Goal: Task Accomplishment & Management: Use online tool/utility

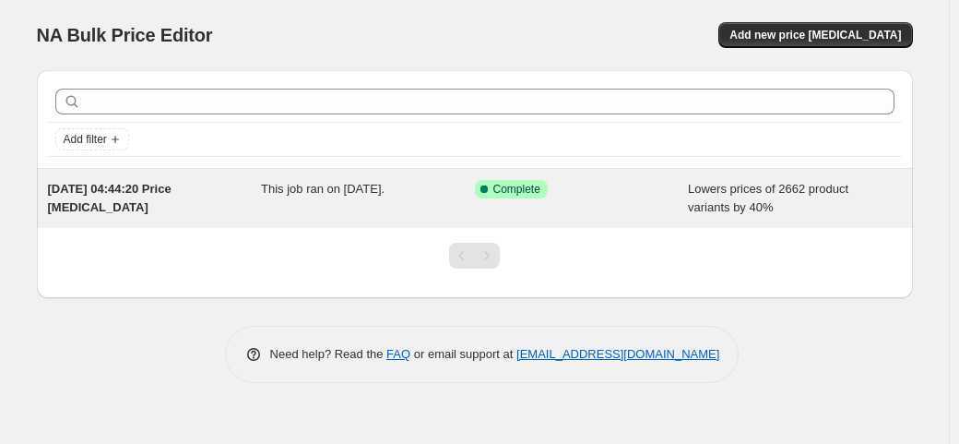
click at [385, 183] on span "This job ran on [DATE]." at bounding box center [323, 189] width 124 height 14
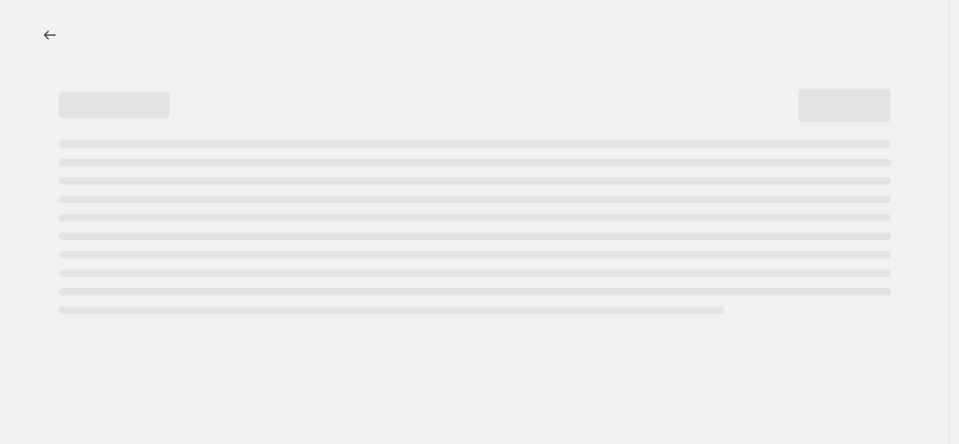
select select "percentage"
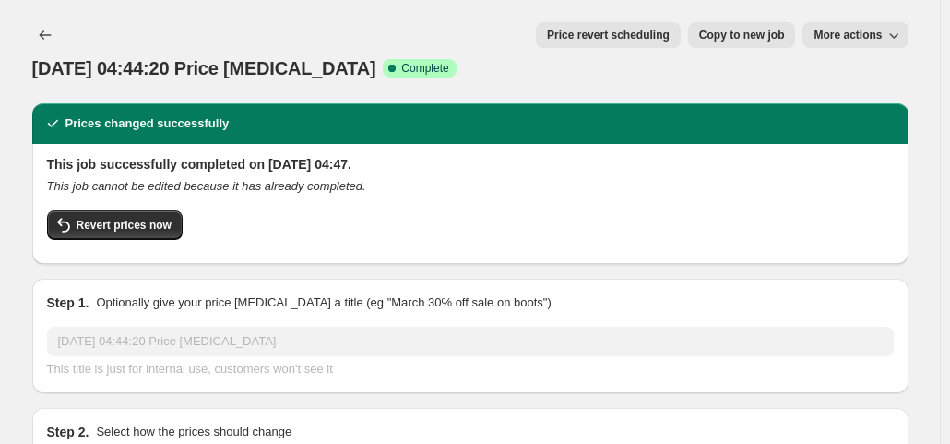
click at [882, 34] on span "More actions" at bounding box center [848, 35] width 68 height 15
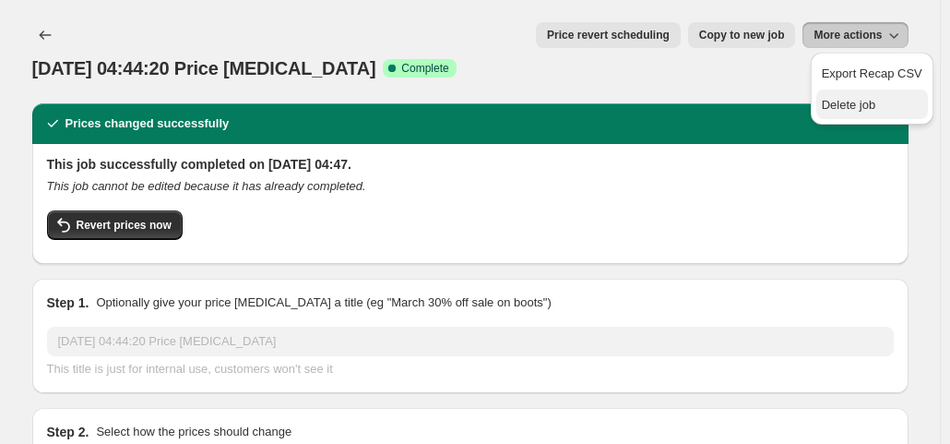
click at [856, 98] on span "Delete job" at bounding box center [849, 105] width 54 height 14
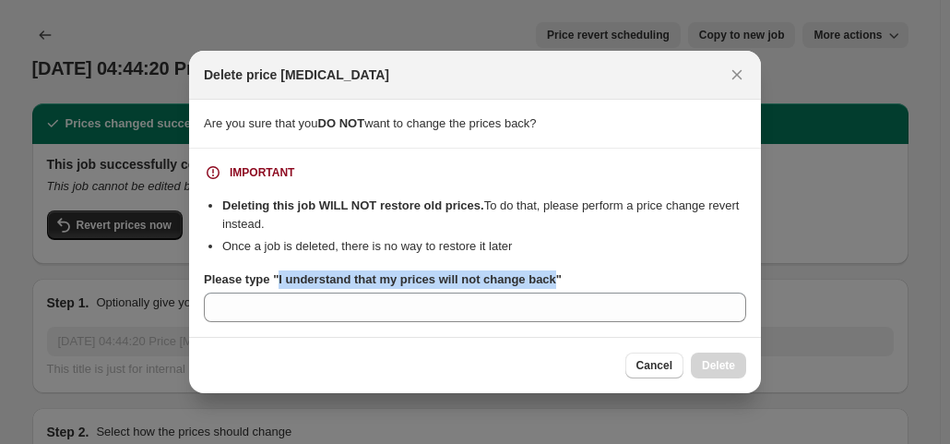
drag, startPoint x: 551, startPoint y: 279, endPoint x: 277, endPoint y: 283, distance: 274.0
click at [277, 283] on b "Please type "I understand that my prices will not change back"" at bounding box center [383, 279] width 358 height 14
copy b "I understand that my prices will not change back"
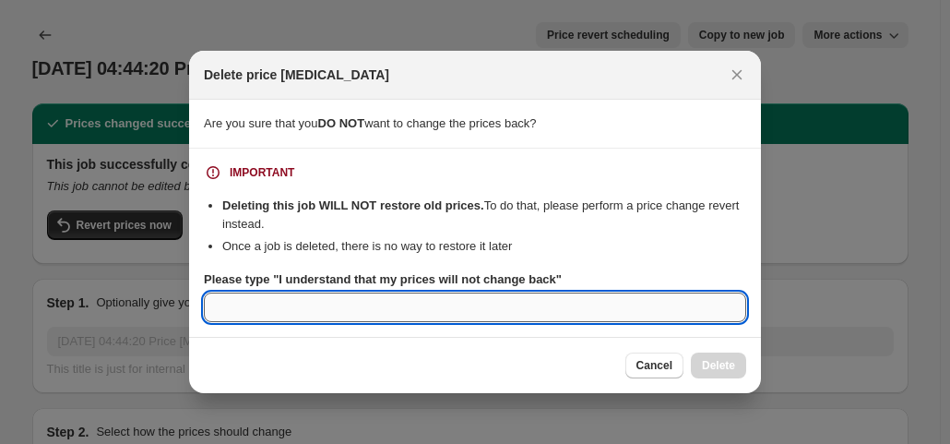
click at [256, 307] on input "Please type "I understand that my prices will not change back"" at bounding box center [475, 307] width 542 height 30
paste input "I understand that my prices will not change back"
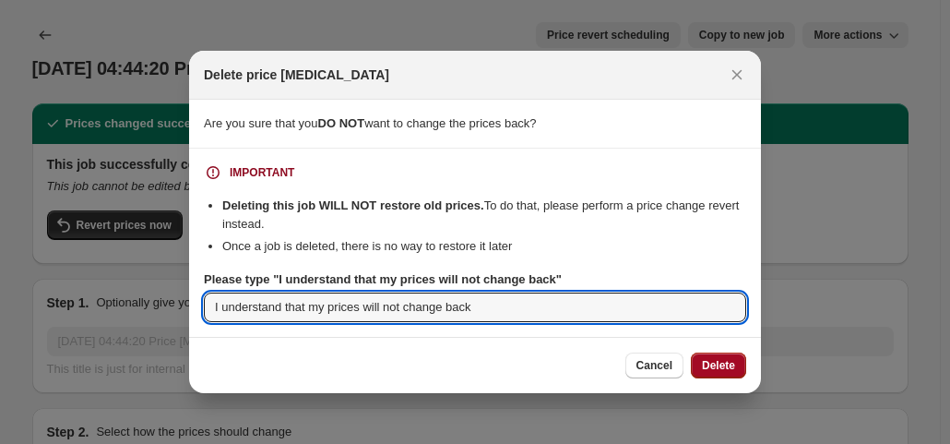
type input "I understand that my prices will not change back"
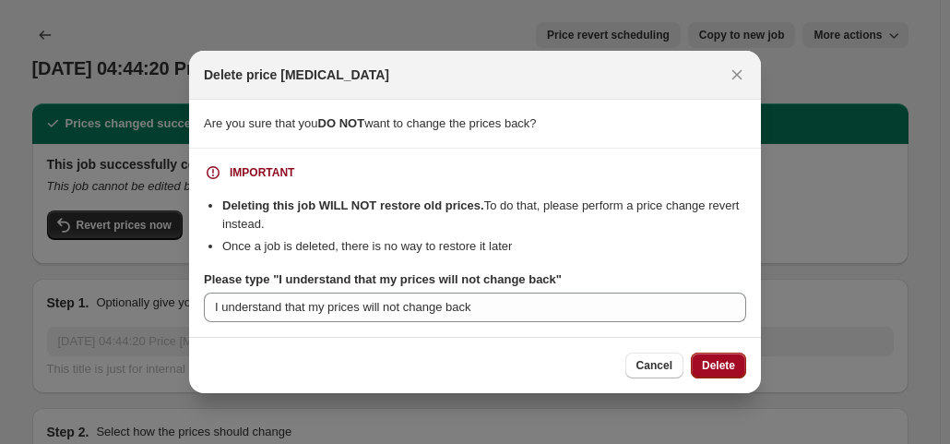
click at [729, 374] on button "Delete" at bounding box center [718, 365] width 55 height 26
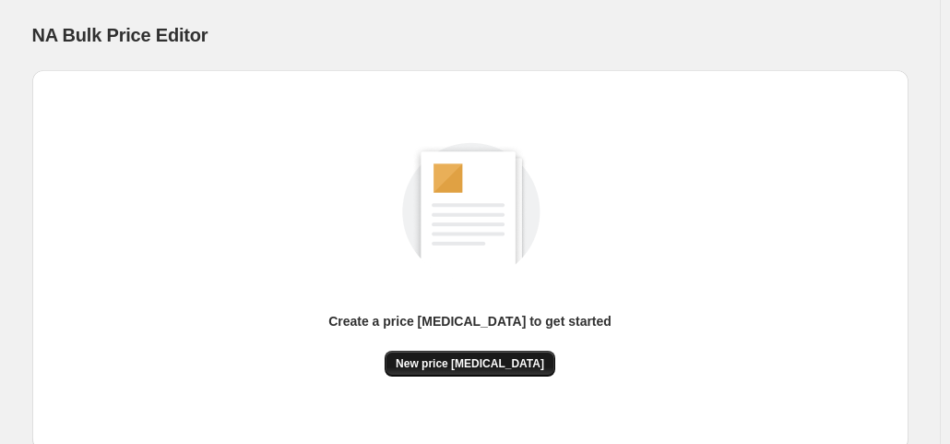
click at [461, 351] on button "New price change job" at bounding box center [470, 364] width 171 height 26
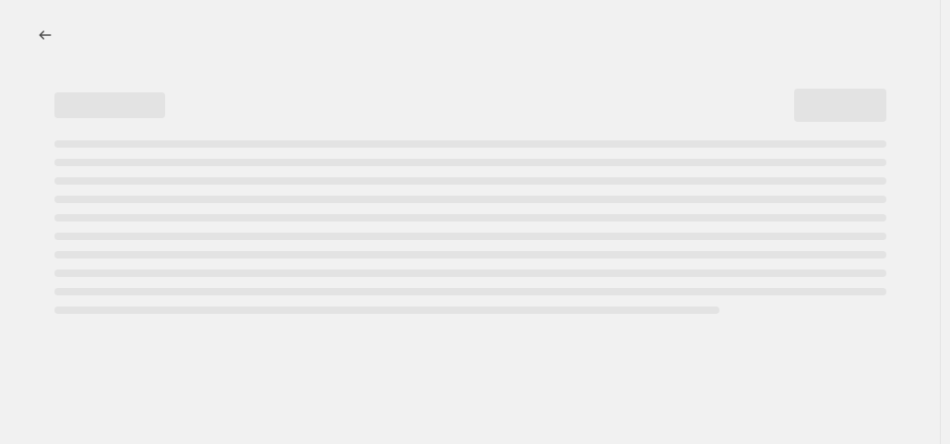
select select "percentage"
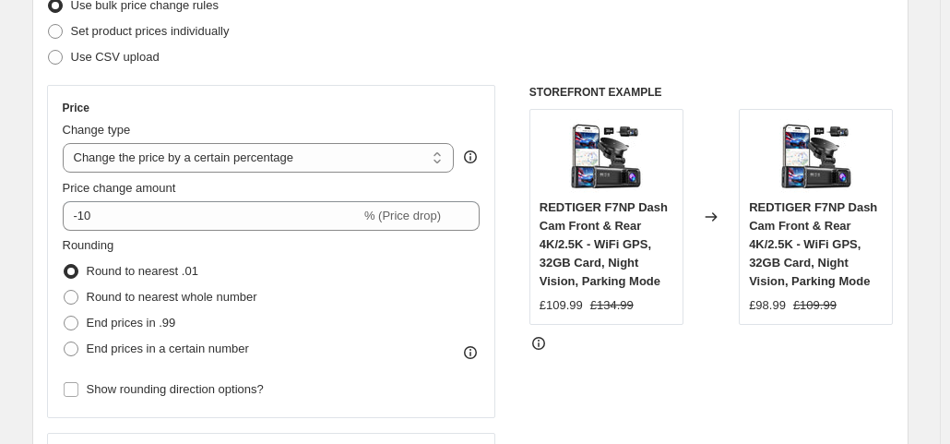
scroll to position [255, 0]
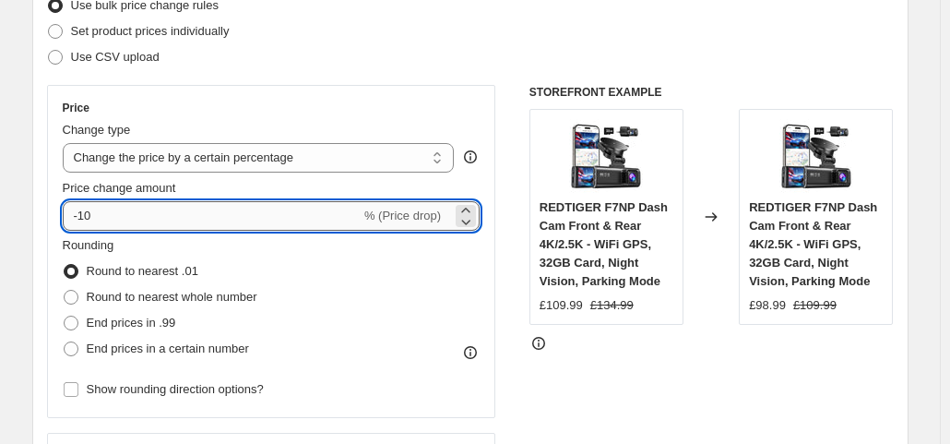
click at [336, 208] on input "-10" at bounding box center [212, 216] width 298 height 30
type input "-1"
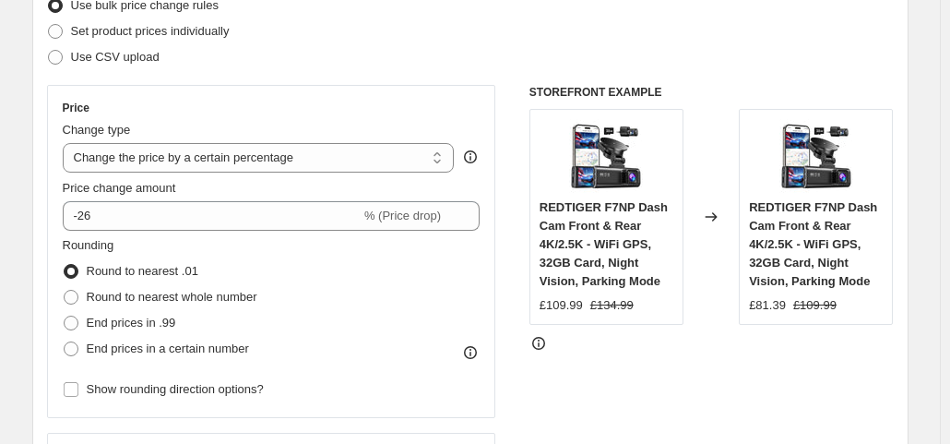
click at [609, 375] on div "STOREFRONT EXAMPLE REDTIGER F7NP Dash Cam Front & Rear 4K/2.5K - WiFi GPS, 32GB…" at bounding box center [712, 311] width 364 height 452
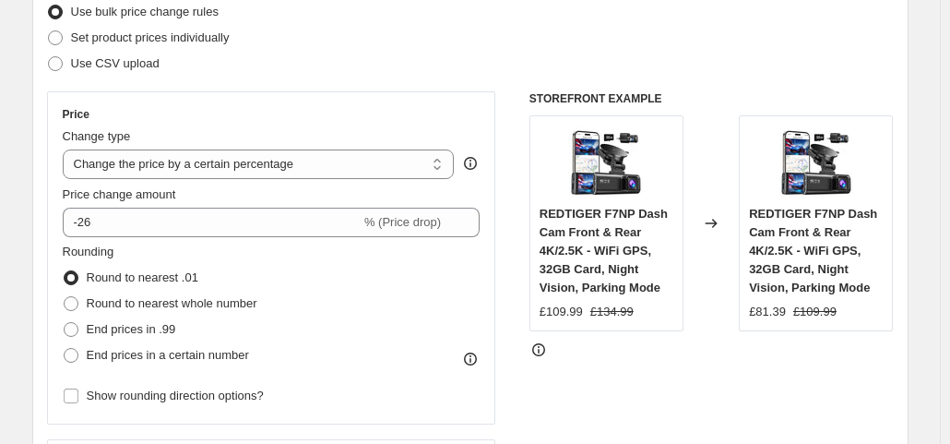
scroll to position [304, 0]
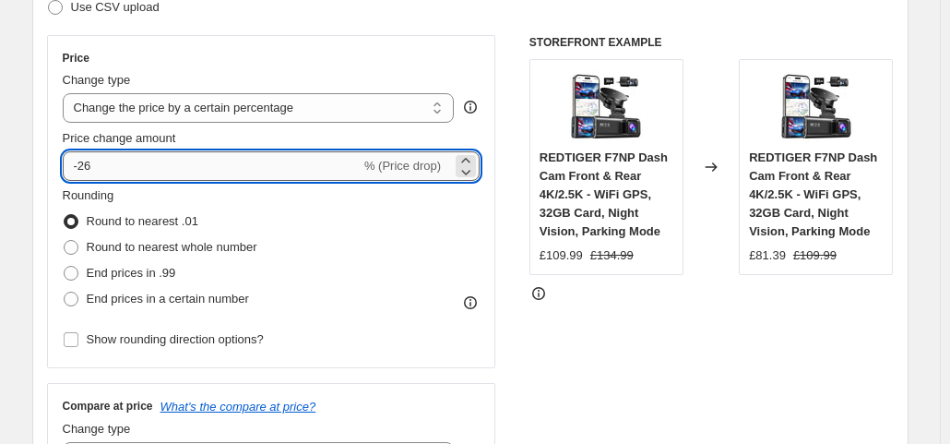
click at [179, 161] on input "-26" at bounding box center [212, 166] width 298 height 30
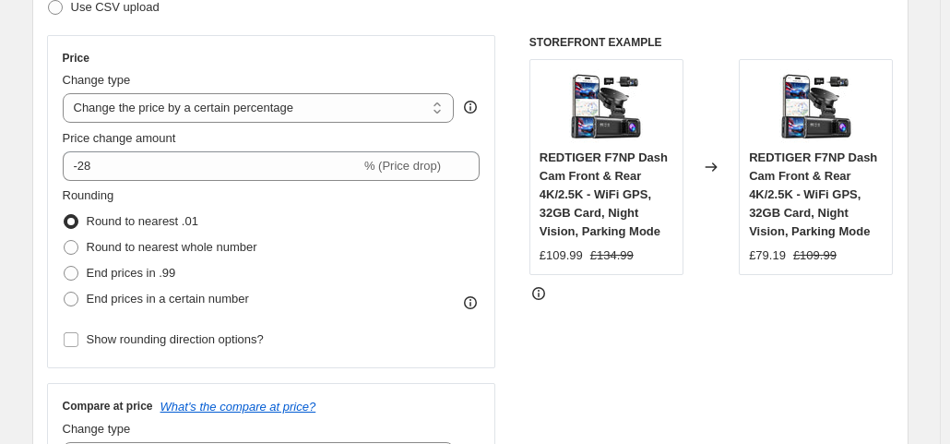
click at [528, 305] on div "Price Change type Change the price to a certain amount Change the price by a ce…" at bounding box center [470, 261] width 847 height 452
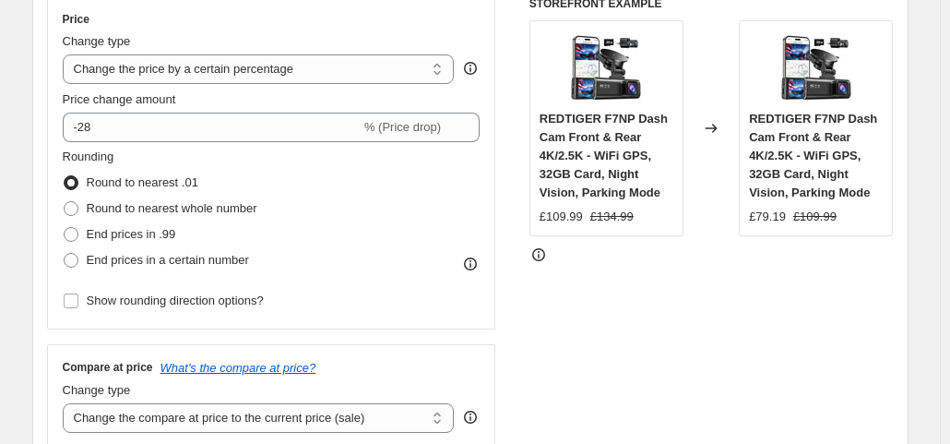
scroll to position [339, 0]
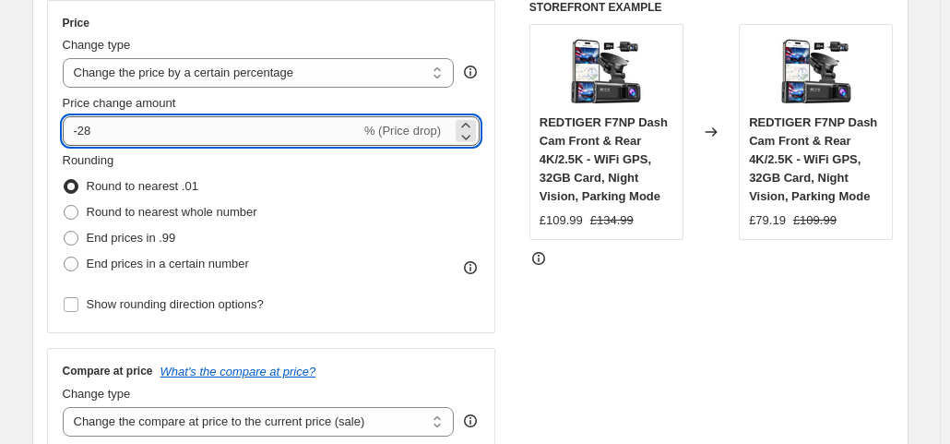
click at [244, 139] on input "-28" at bounding box center [212, 131] width 298 height 30
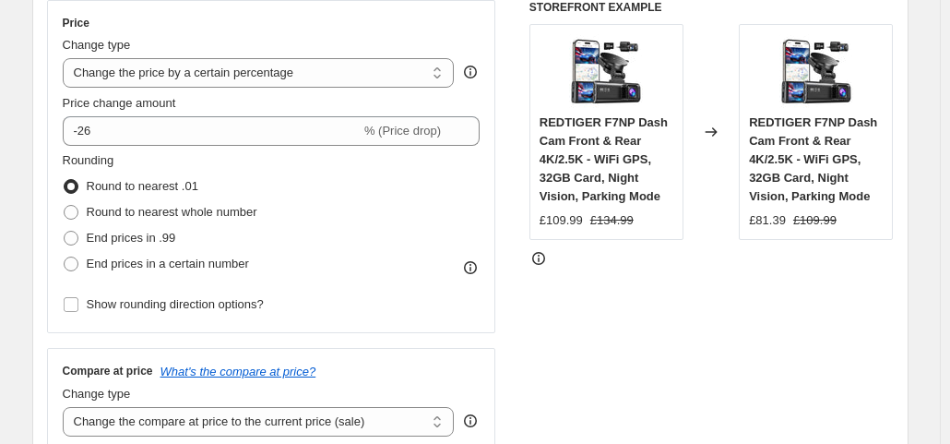
click at [518, 241] on div "Price Change type Change the price to a certain amount Change the price by a ce…" at bounding box center [470, 226] width 847 height 452
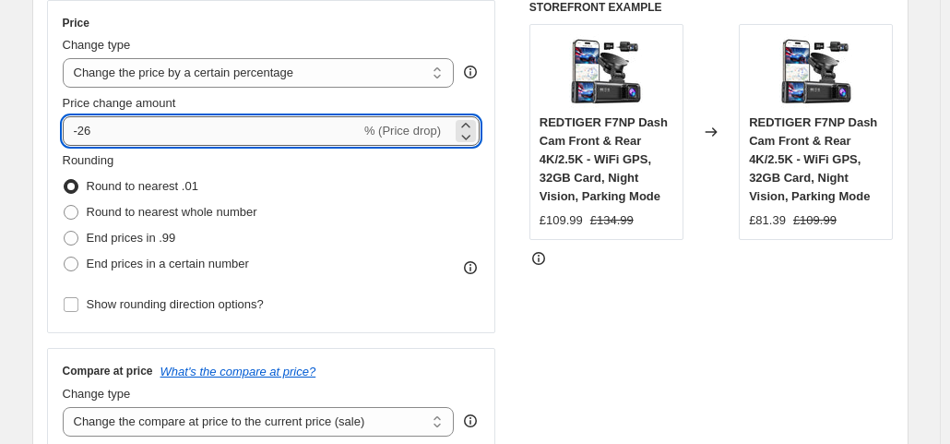
click at [201, 137] on input "-26" at bounding box center [212, 131] width 298 height 30
type input "-28"
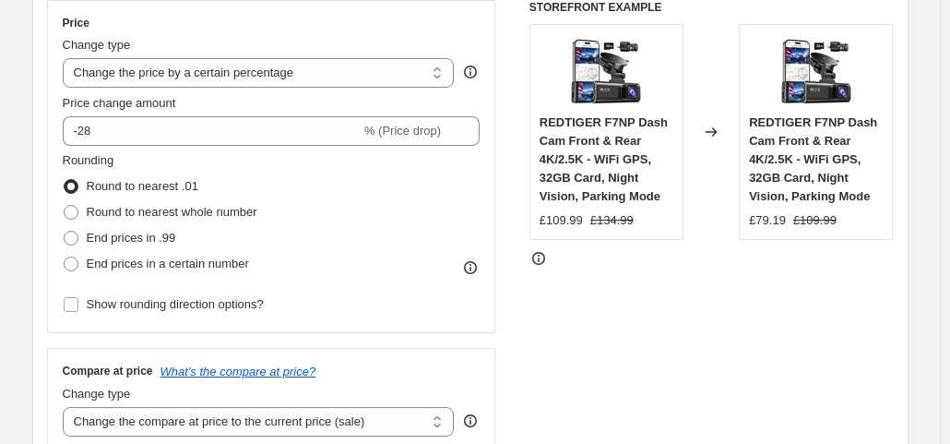
click at [520, 277] on div "Price Change type Change the price to a certain amount Change the price by a ce…" at bounding box center [470, 226] width 847 height 452
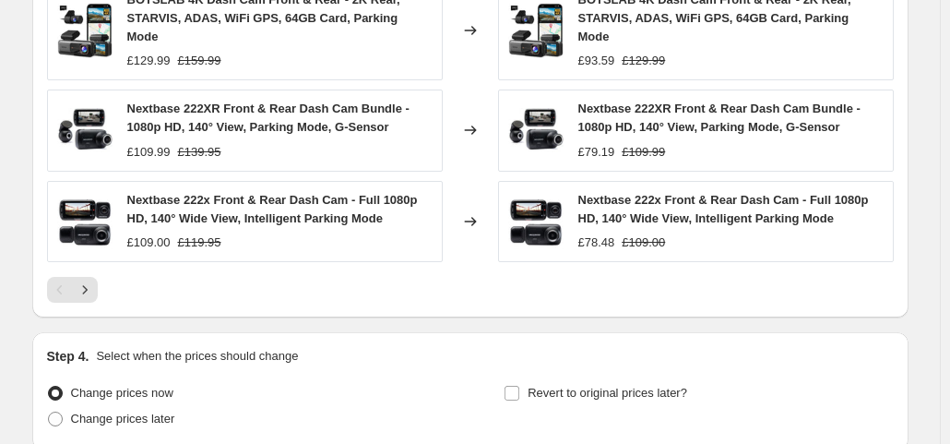
scroll to position [1444, 0]
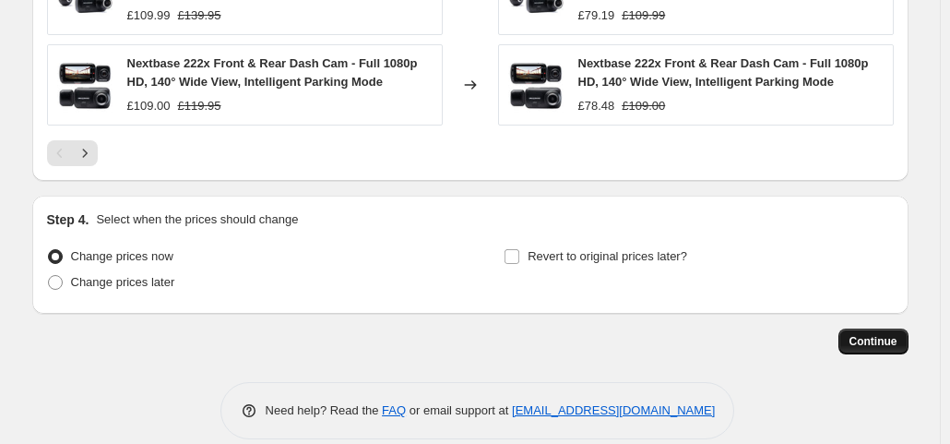
click at [873, 328] on button "Continue" at bounding box center [874, 341] width 70 height 26
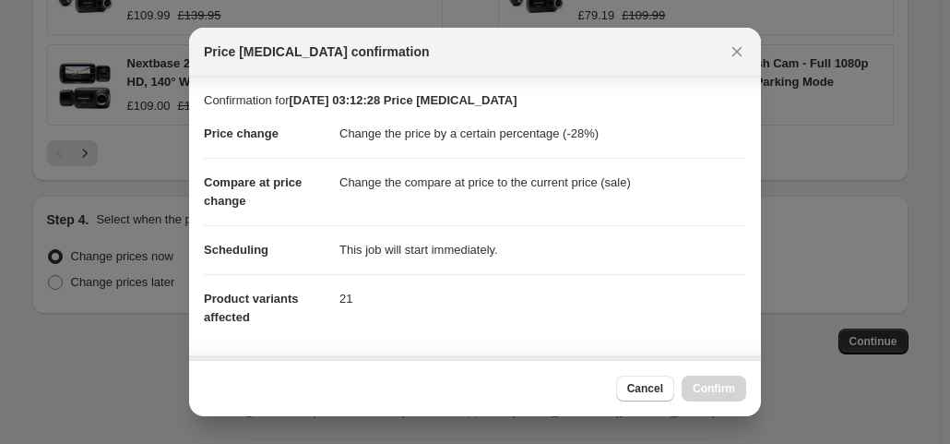
scroll to position [329, 0]
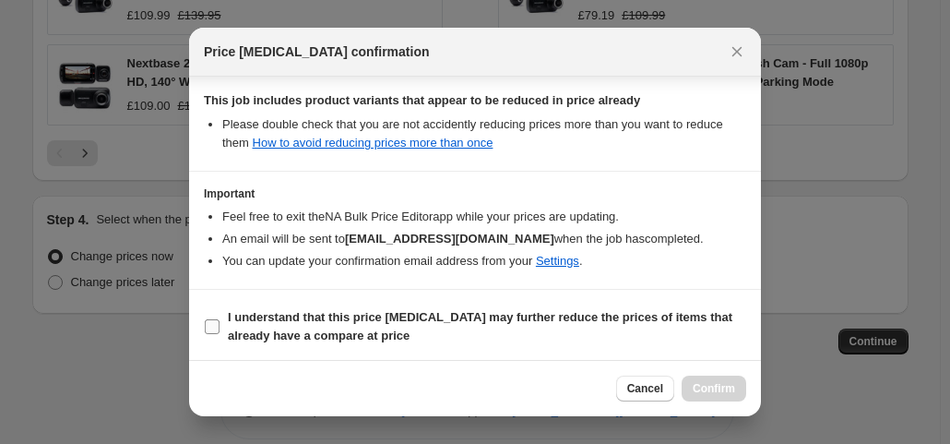
click at [356, 324] on span "I understand that this price change job may further reduce the prices of items …" at bounding box center [487, 326] width 518 height 37
click at [220, 324] on input "I understand that this price change job may further reduce the prices of items …" at bounding box center [212, 326] width 15 height 15
checkbox input "true"
click at [708, 378] on button "Confirm" at bounding box center [714, 388] width 65 height 26
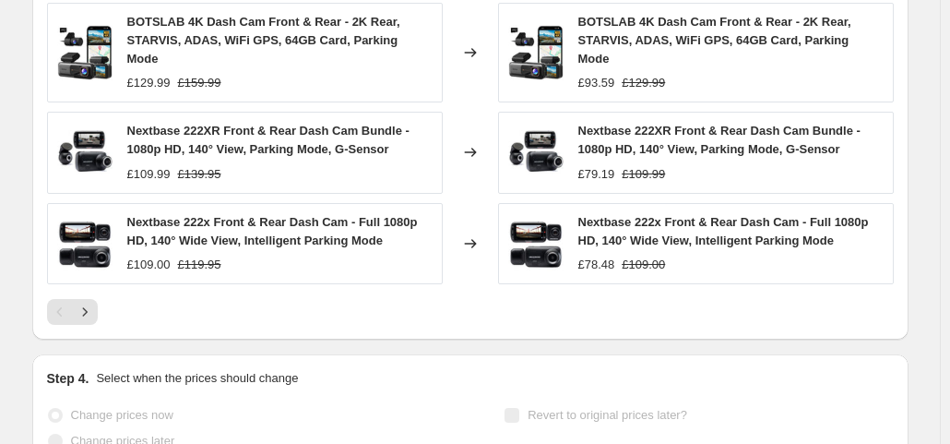
scroll to position [1492, 0]
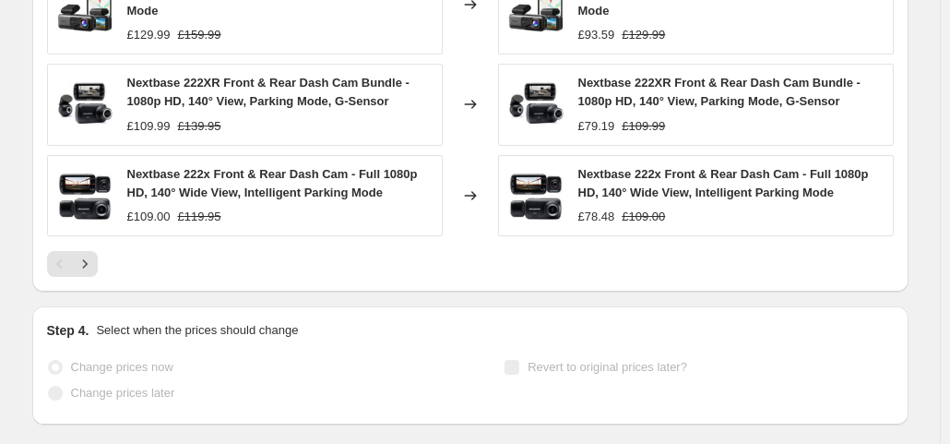
select select "percentage"
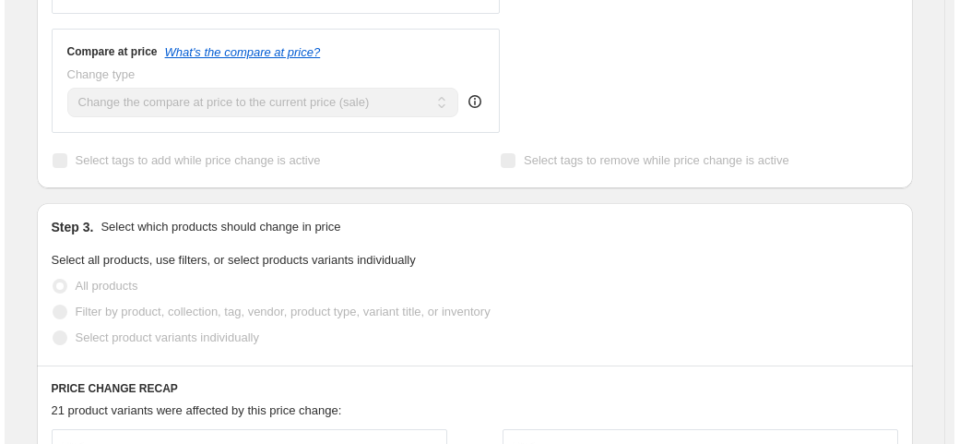
scroll to position [0, 0]
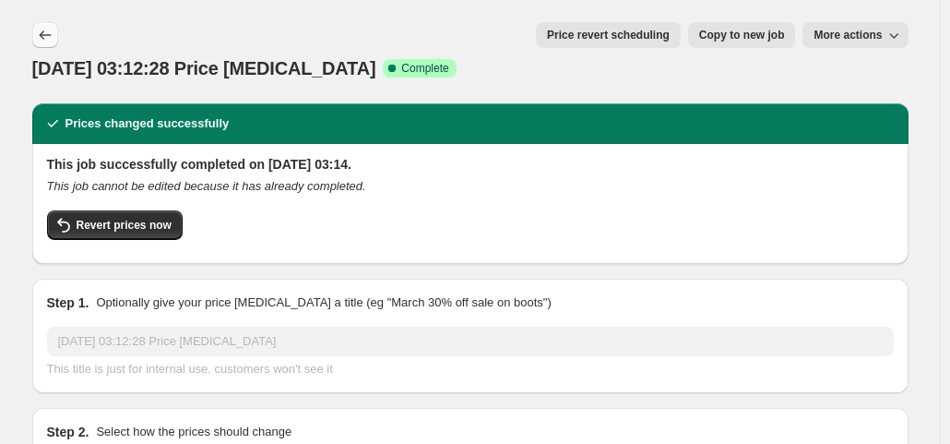
click at [44, 30] on icon "Price change jobs" at bounding box center [45, 35] width 18 height 18
